Goal: Transaction & Acquisition: Subscribe to service/newsletter

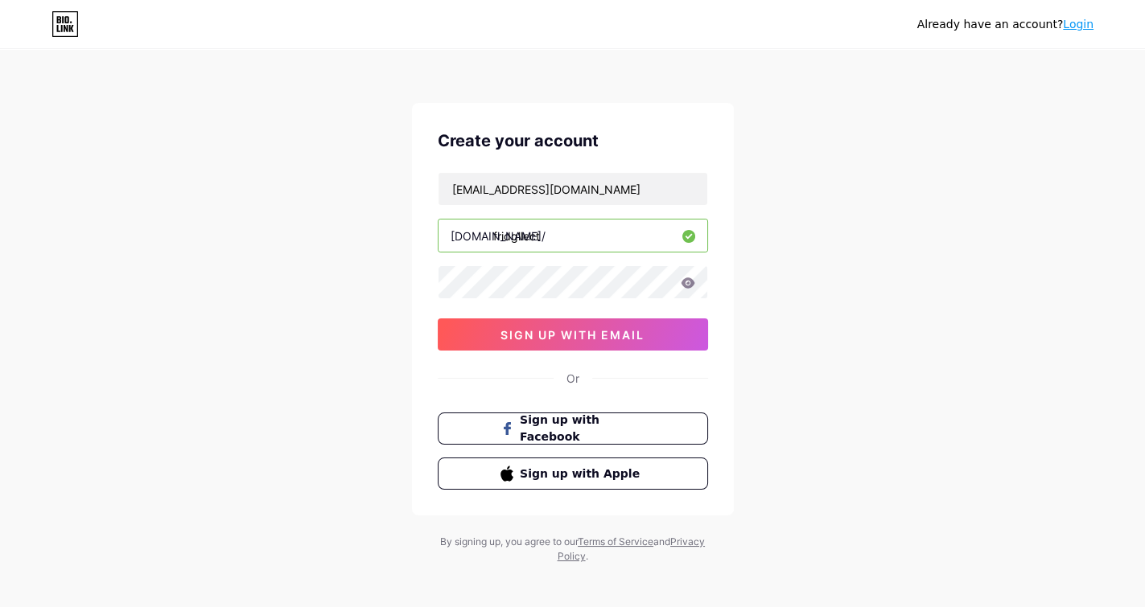
click at [556, 328] on span "sign up with email" at bounding box center [572, 335] width 144 height 14
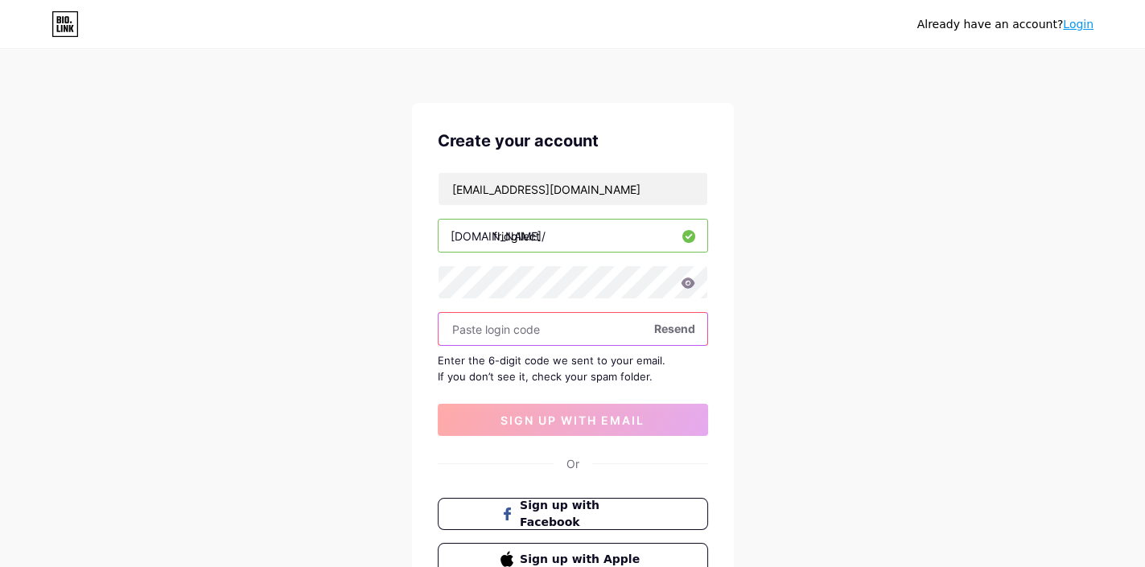
paste input "480137"
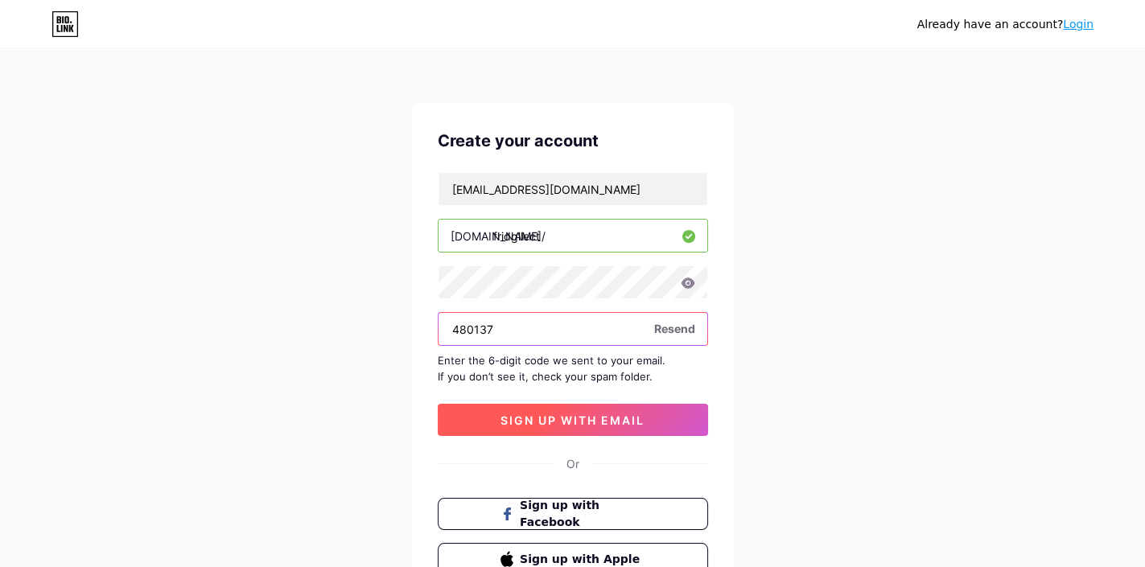
type input "480137"
click at [570, 418] on span "sign up with email" at bounding box center [572, 421] width 144 height 14
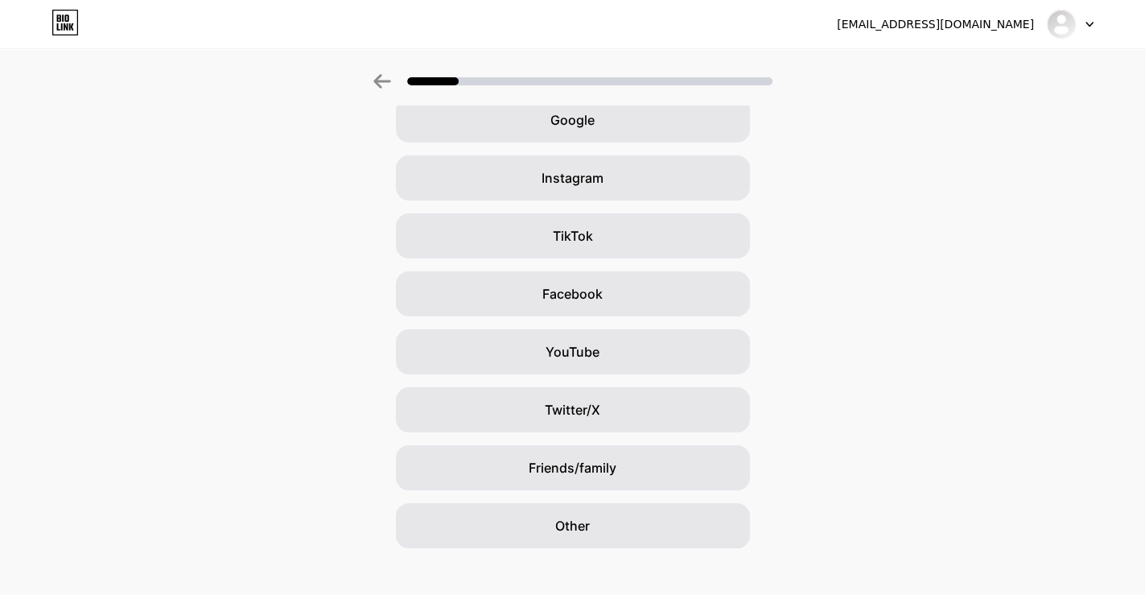
scroll to position [99, 0]
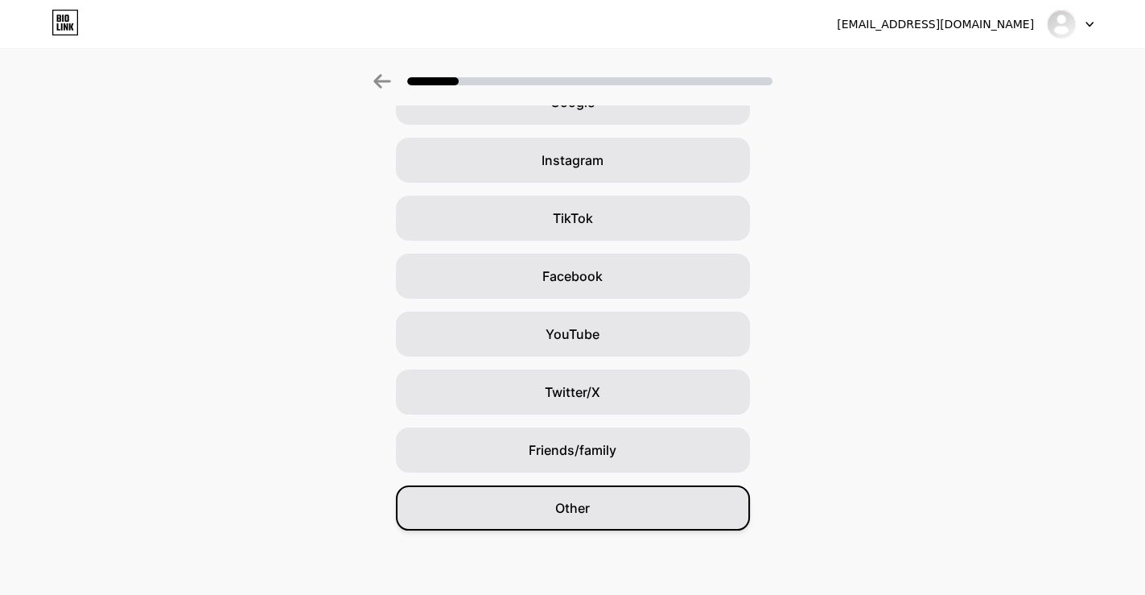
click at [587, 510] on span "Other" at bounding box center [572, 507] width 35 height 19
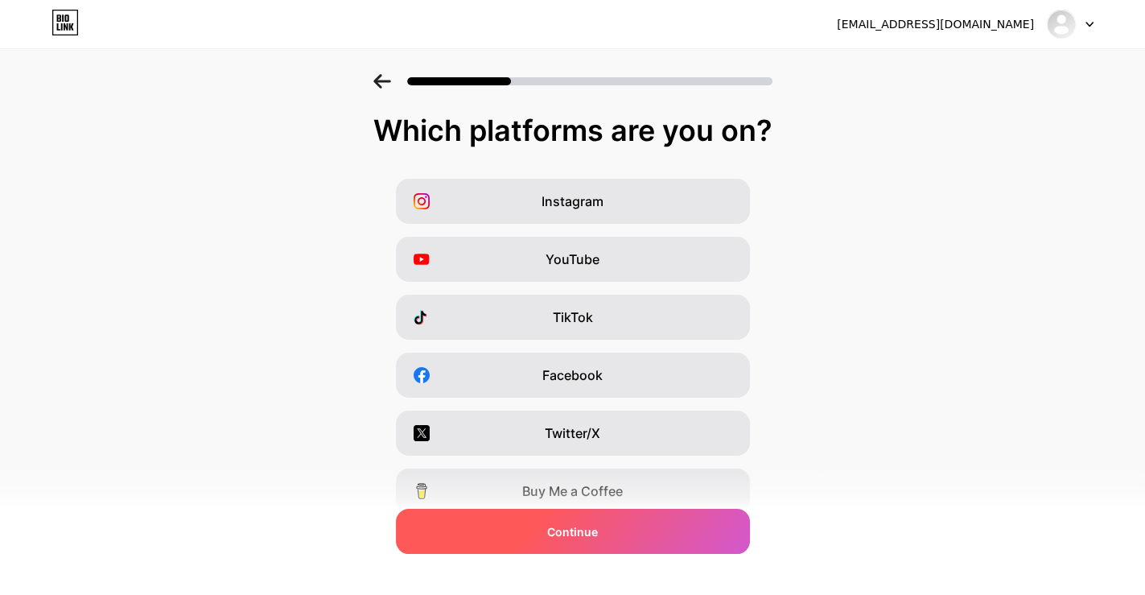
click at [595, 529] on span "Continue" at bounding box center [572, 531] width 51 height 17
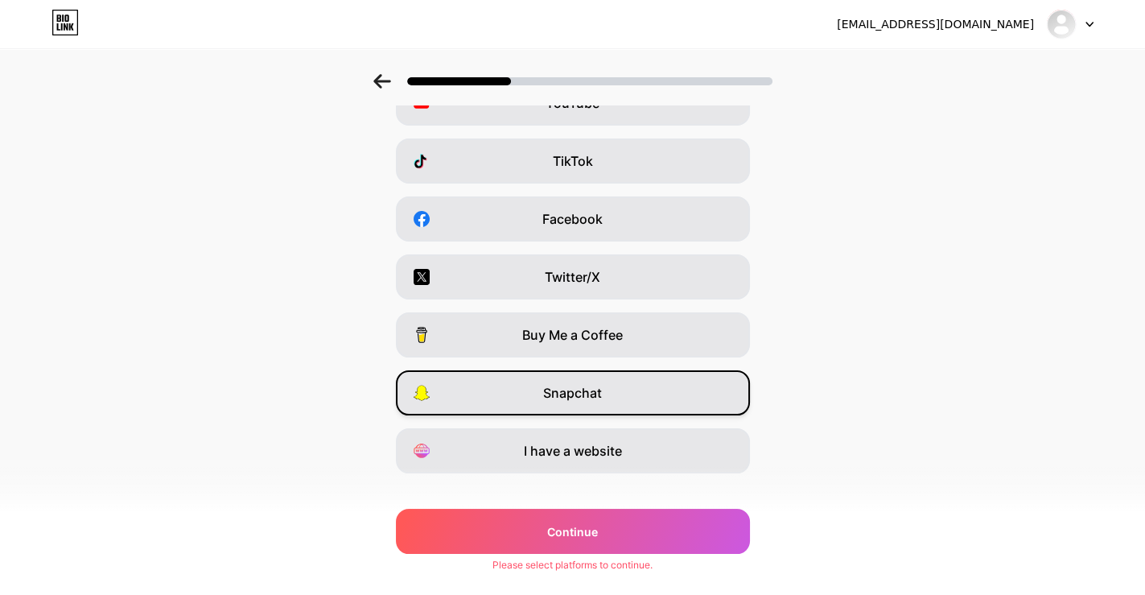
scroll to position [179, 0]
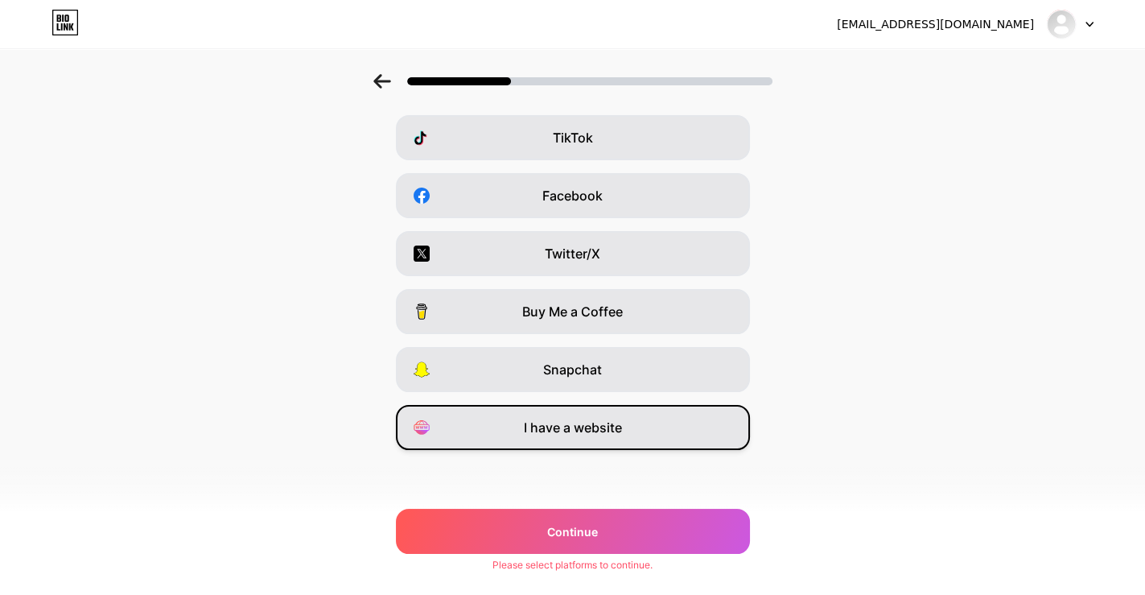
click at [578, 422] on span "I have a website" at bounding box center [573, 427] width 98 height 19
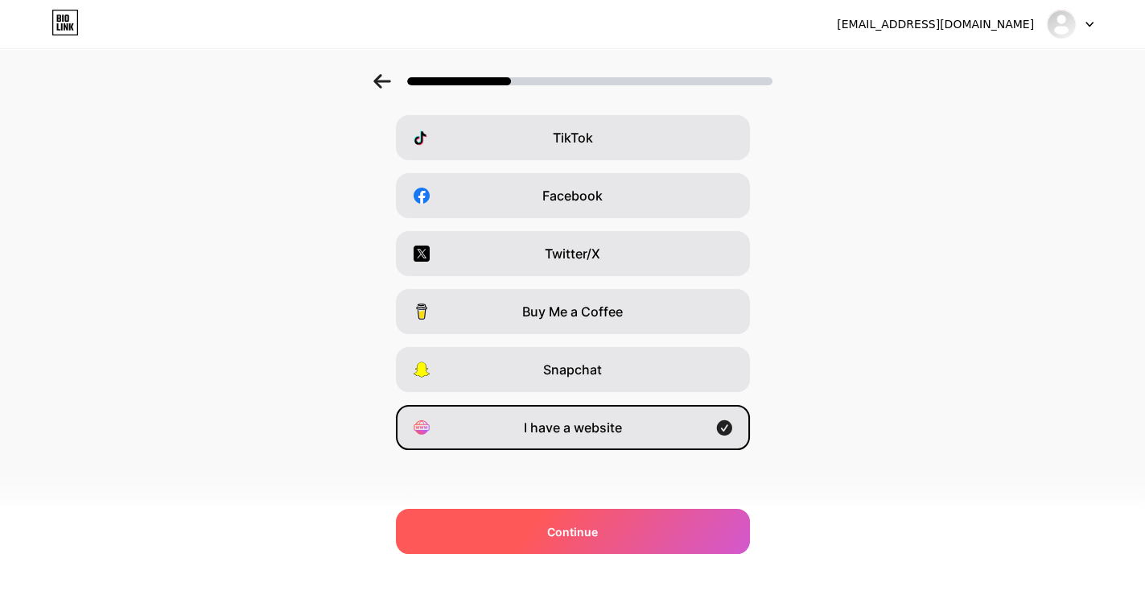
click at [574, 529] on span "Continue" at bounding box center [572, 531] width 51 height 17
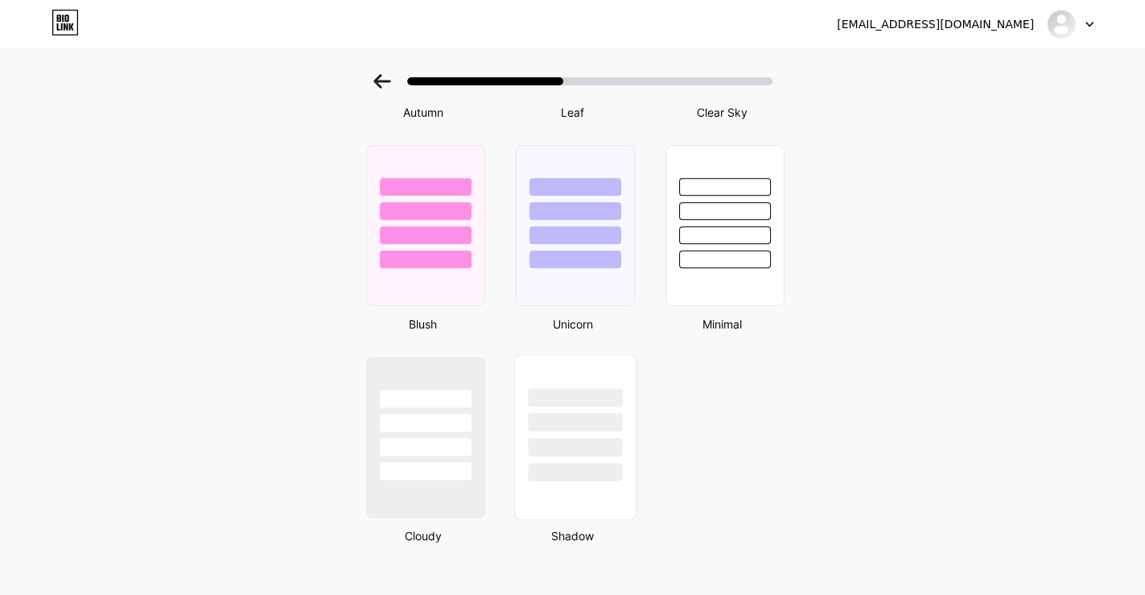
scroll to position [1318, 0]
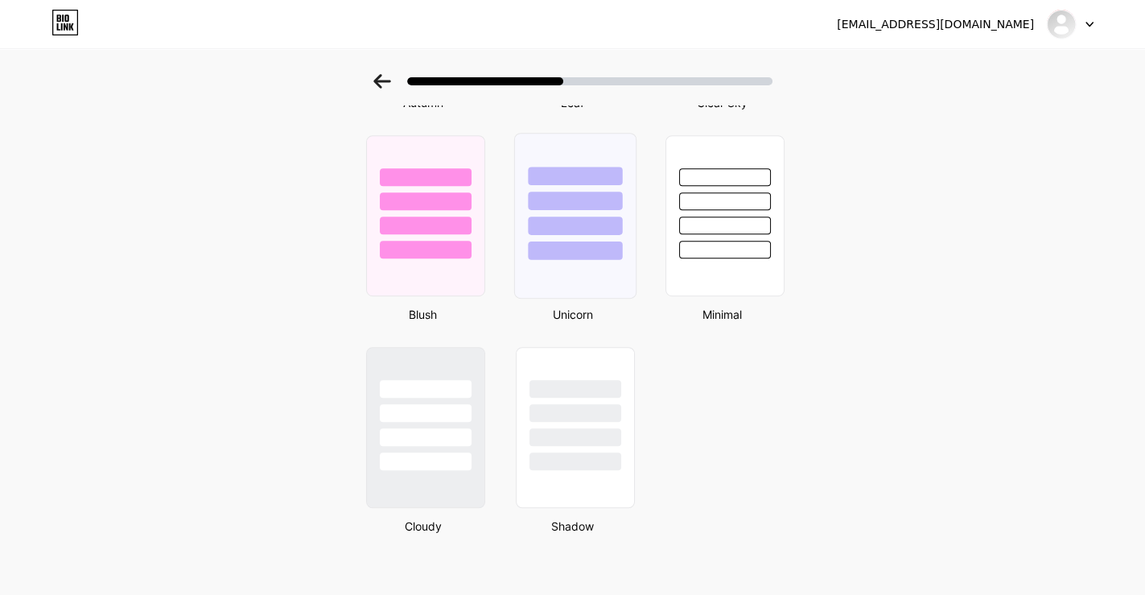
click at [591, 191] on div at bounding box center [575, 200] width 94 height 19
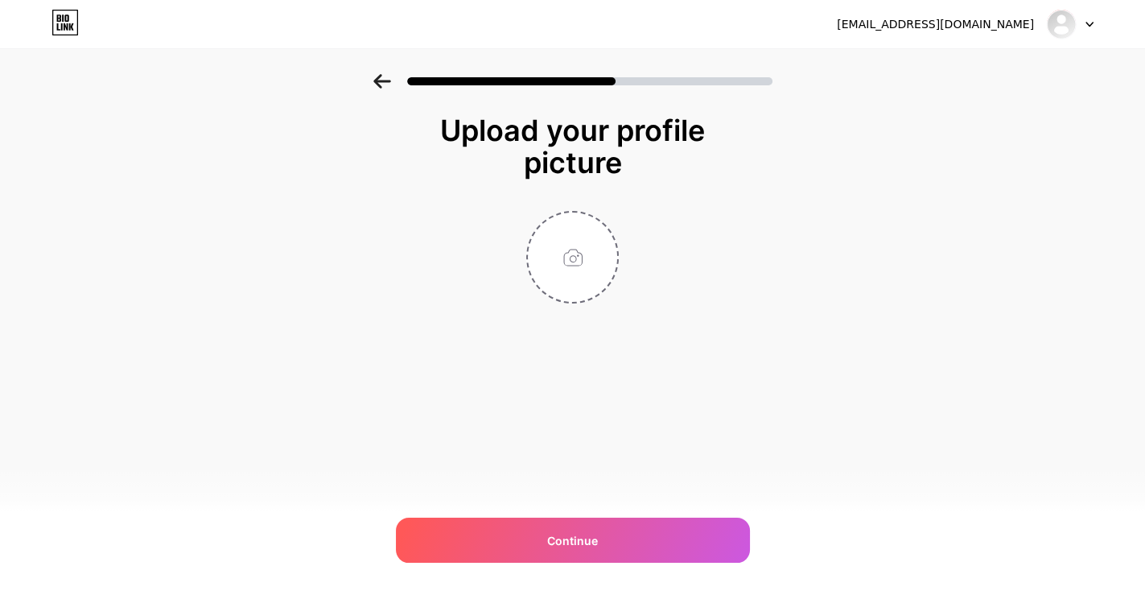
scroll to position [0, 0]
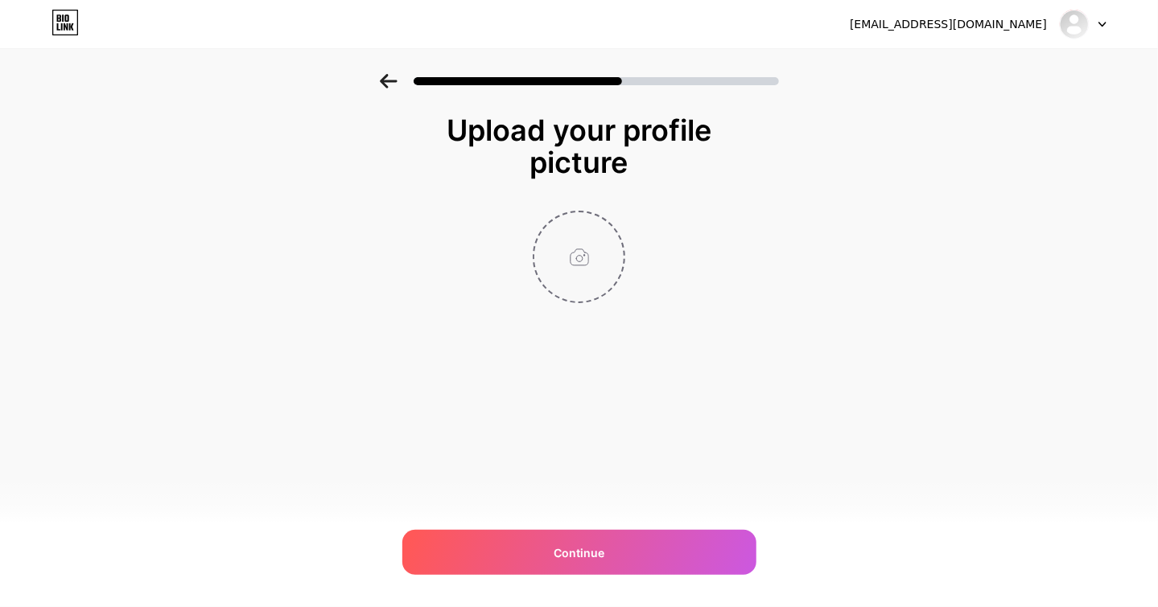
click at [580, 258] on input "file" at bounding box center [578, 256] width 89 height 89
type input "C:\fakepath\123.png"
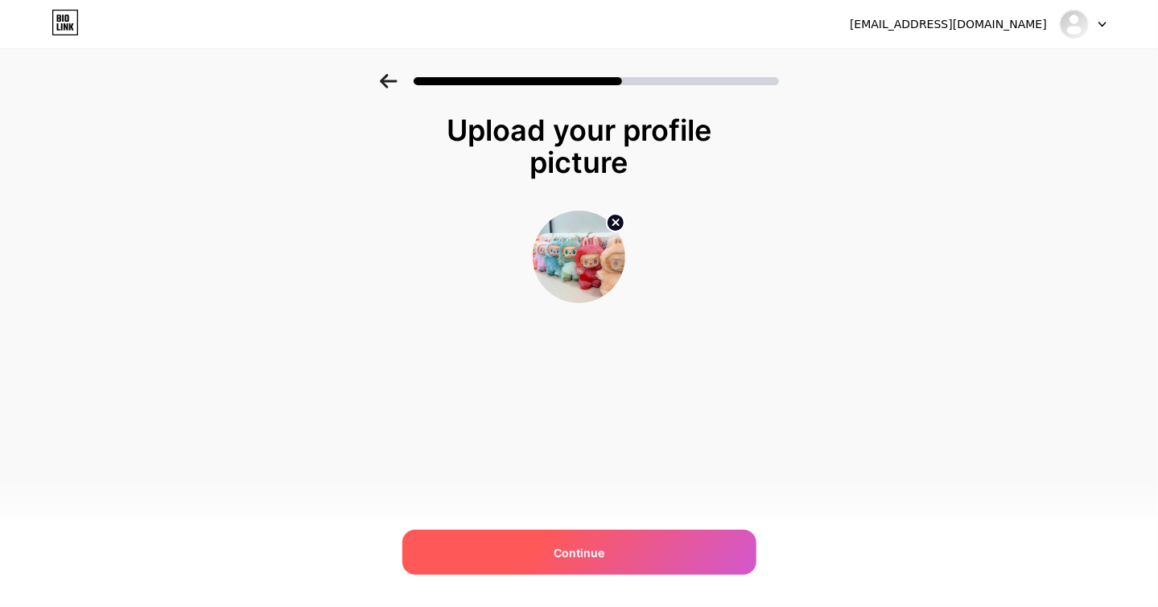
click at [581, 547] on span "Continue" at bounding box center [579, 553] width 51 height 17
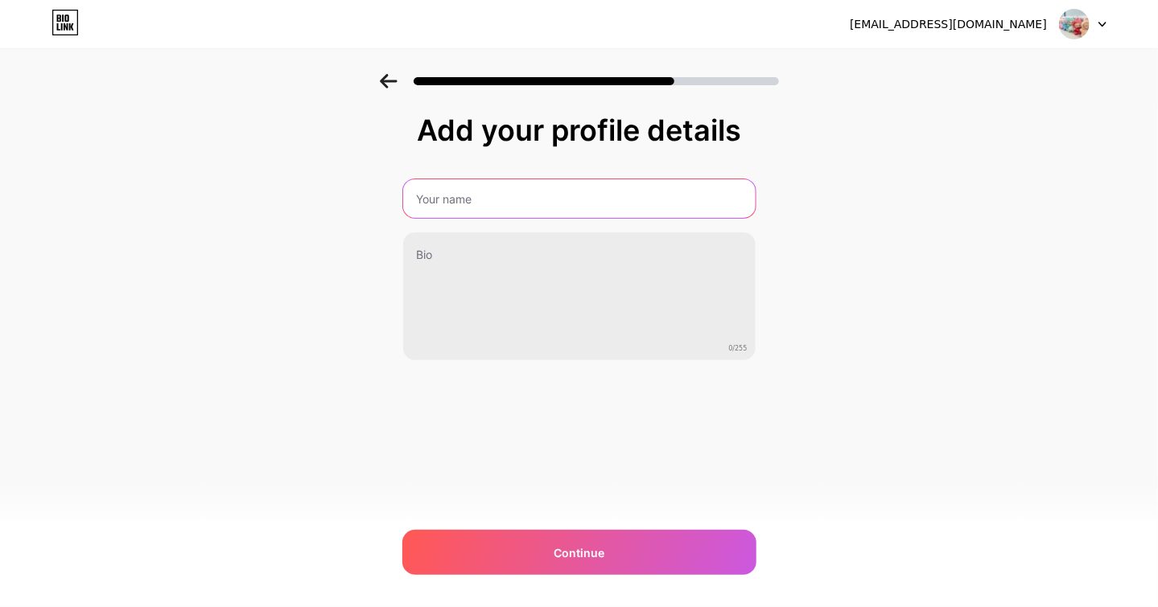
click at [462, 193] on input "text" at bounding box center [579, 198] width 352 height 39
type input "fridgllect"
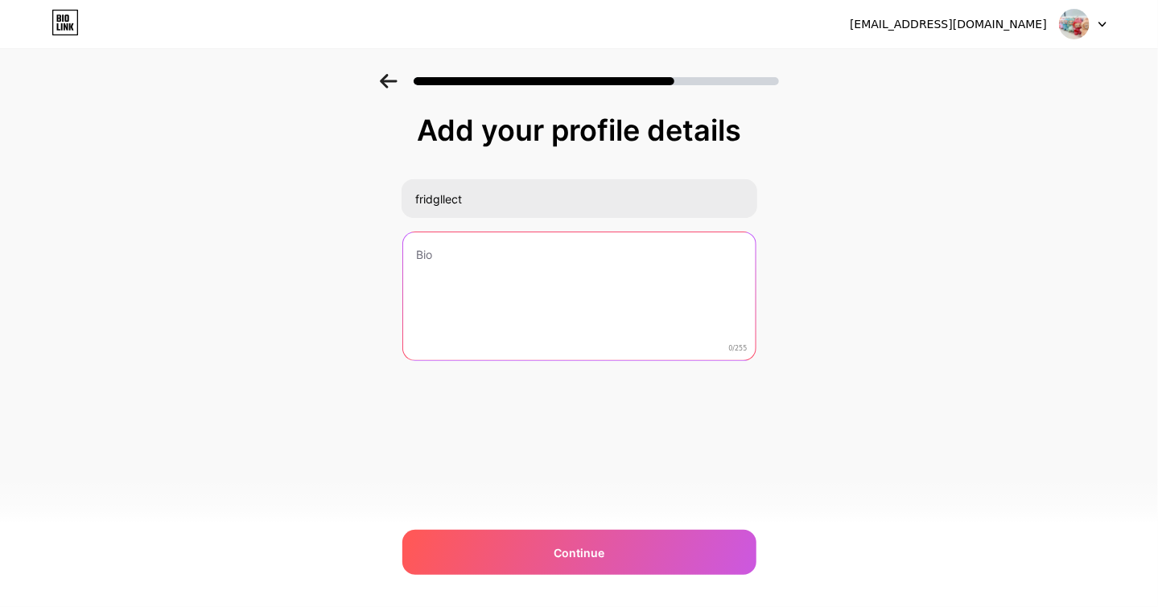
click at [463, 270] on textarea at bounding box center [579, 298] width 352 height 130
paste textarea "音楽冷蔵庫マグネット：カスタム音楽冷蔵庫マグネットで贈る完璧なギフト"
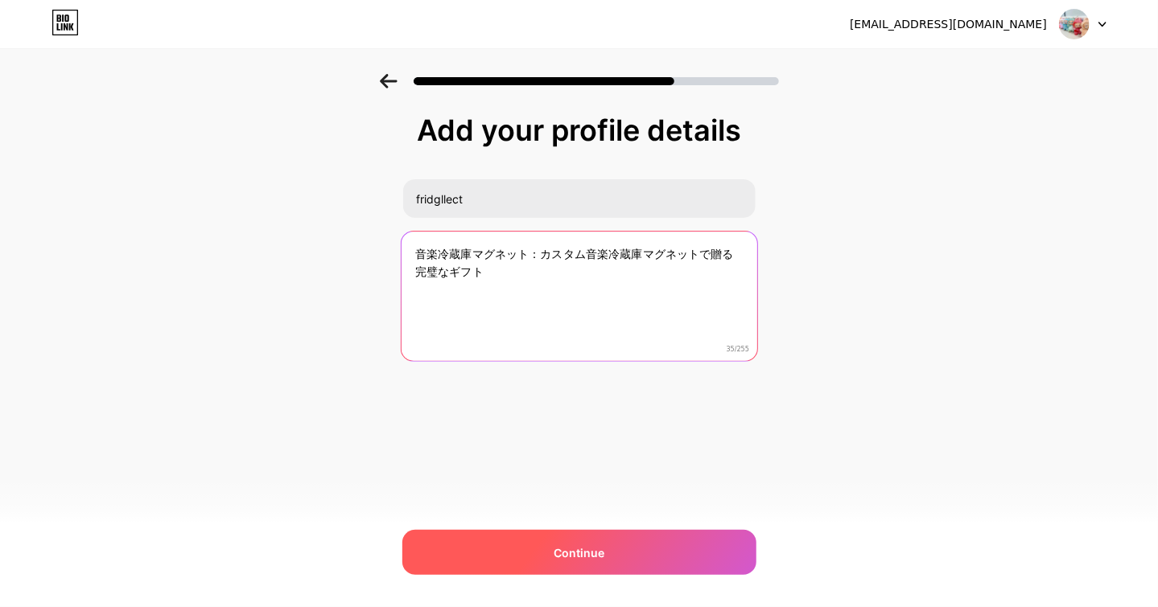
type textarea "音楽冷蔵庫マグネット：カスタム音楽冷蔵庫マグネットで贈る完璧なギフト"
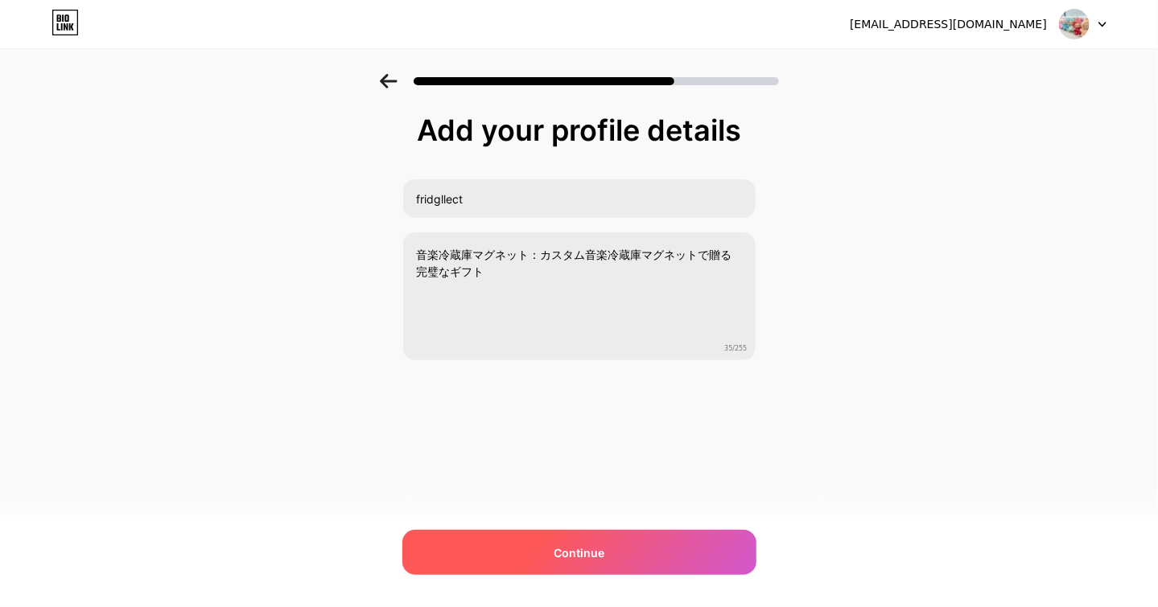
click at [581, 549] on span "Continue" at bounding box center [579, 553] width 51 height 17
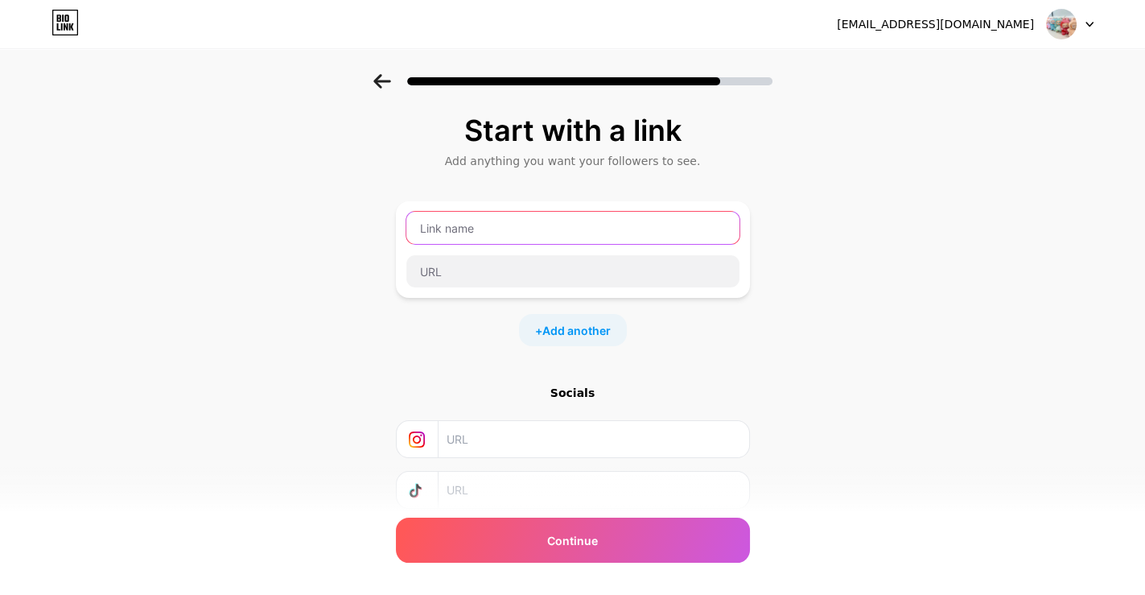
click at [466, 222] on input "text" at bounding box center [572, 228] width 333 height 32
paste input "音楽冷蔵庫マグネット"
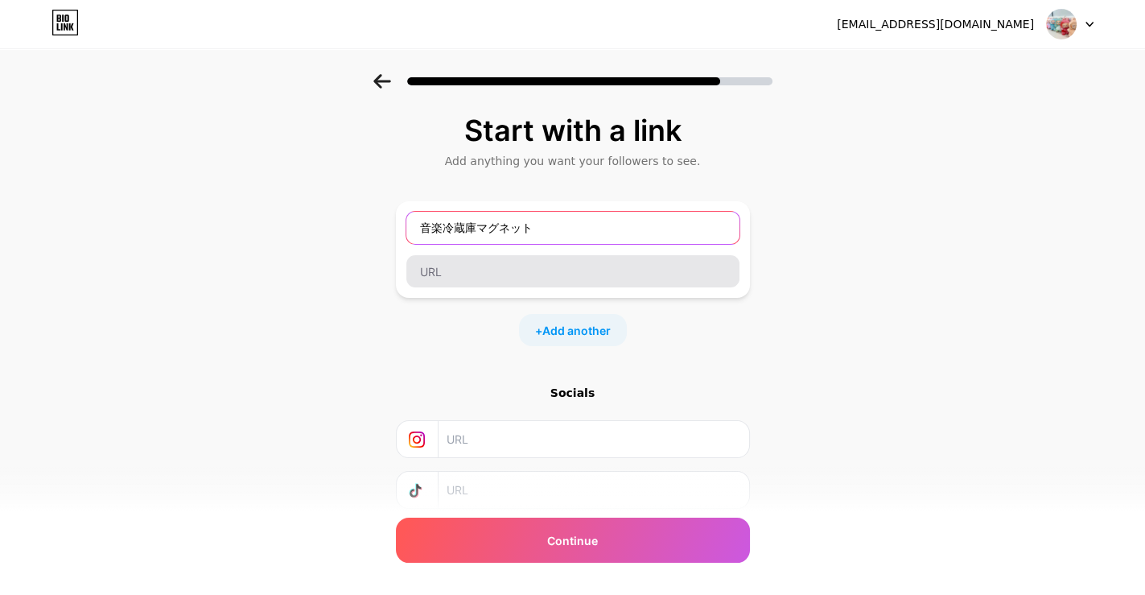
type input "音楽冷蔵庫マグネット"
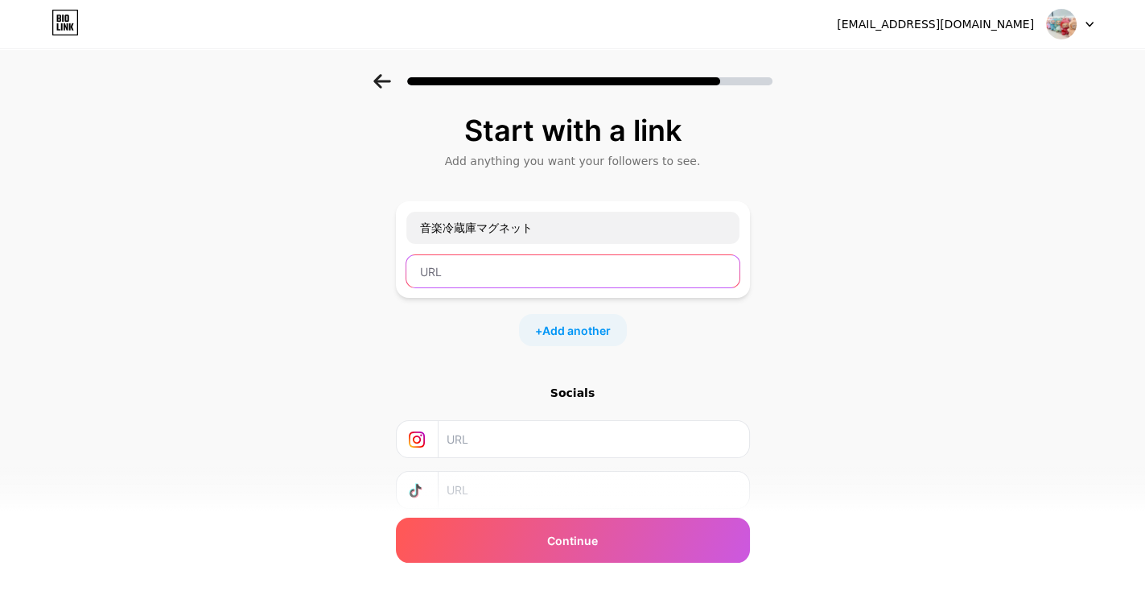
click at [471, 261] on input "text" at bounding box center [572, 271] width 333 height 32
paste input "[URL][DOMAIN_NAME]"
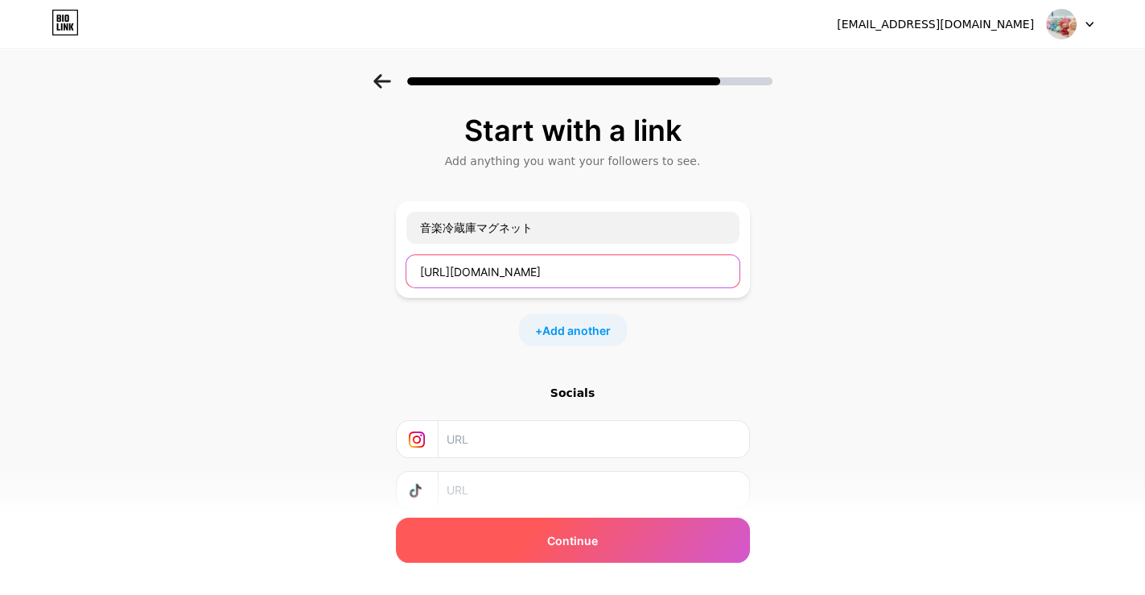
type input "[URL][DOMAIN_NAME]"
click at [580, 545] on span "Continue" at bounding box center [572, 540] width 51 height 17
click at [574, 541] on span "Continue" at bounding box center [572, 540] width 51 height 17
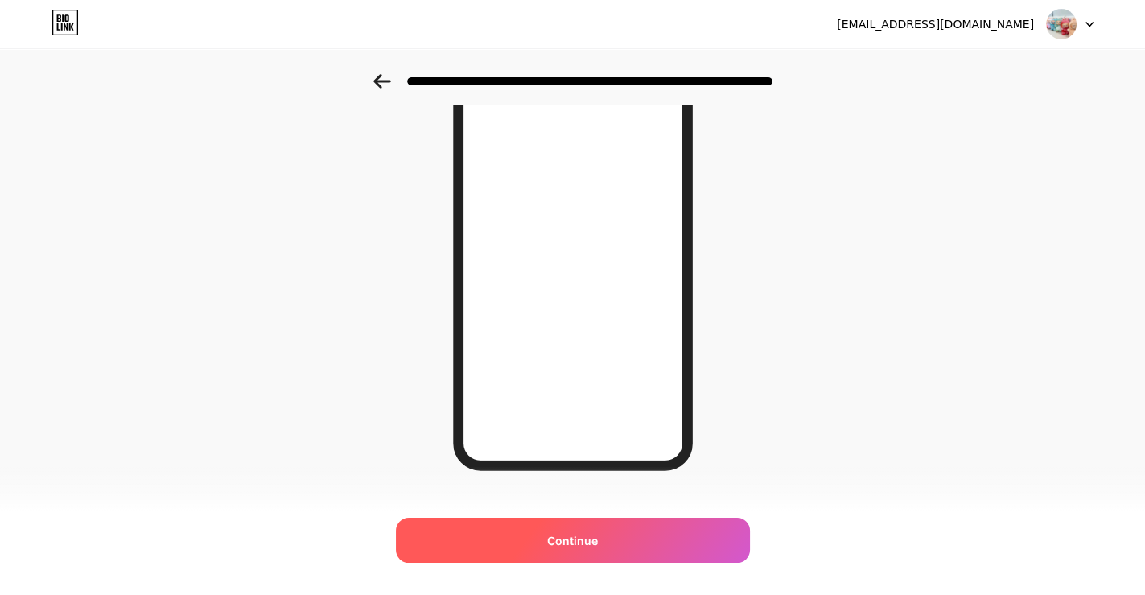
scroll to position [214, 0]
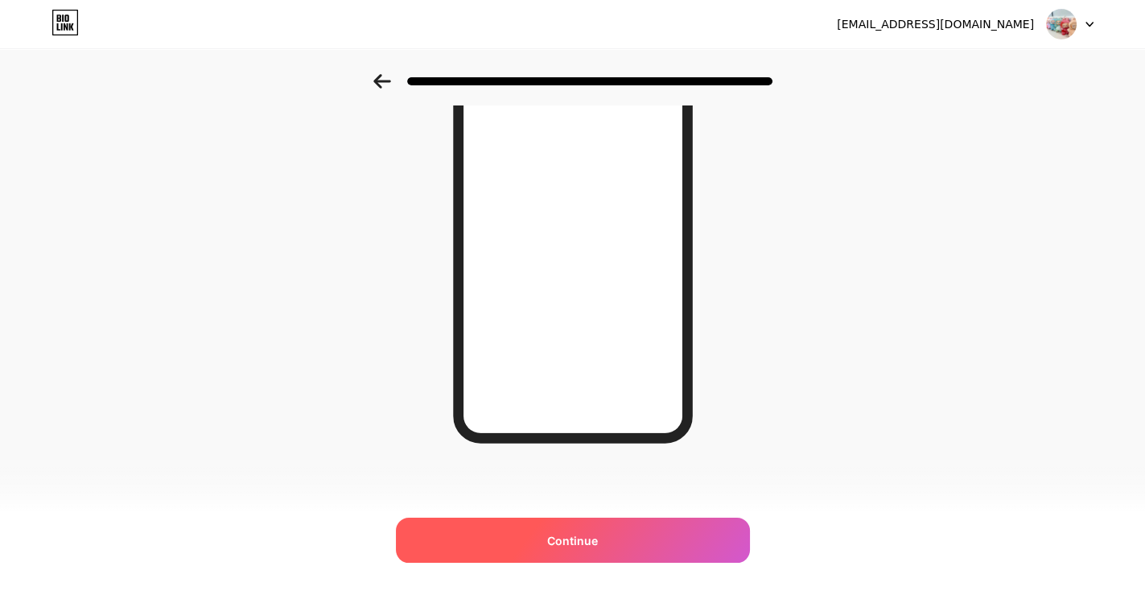
click at [582, 541] on span "Continue" at bounding box center [572, 540] width 51 height 17
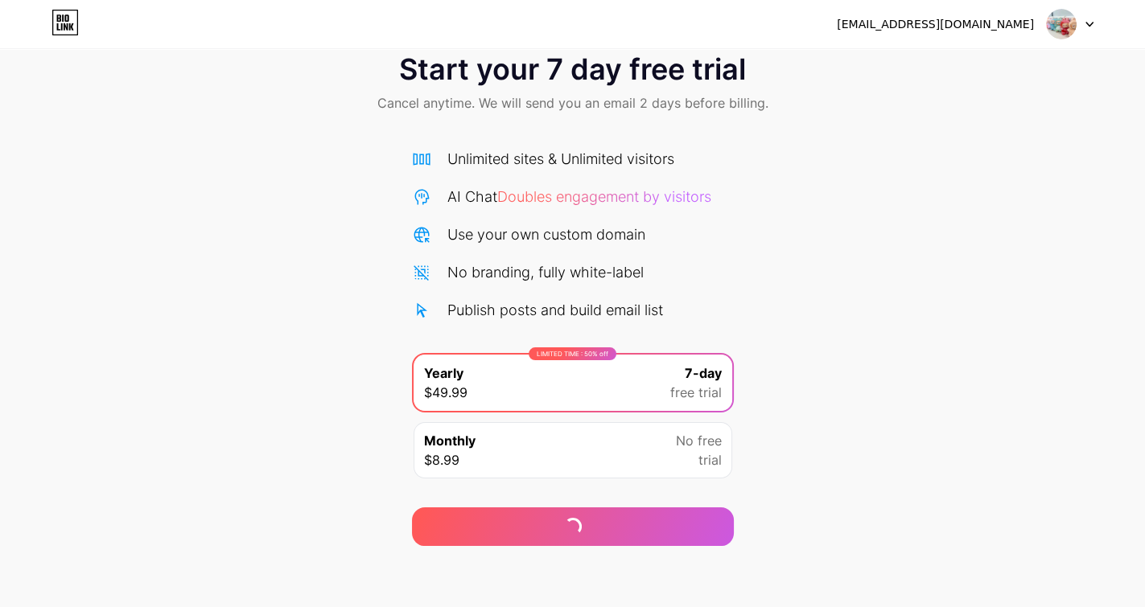
scroll to position [39, 0]
